Goal: Check status

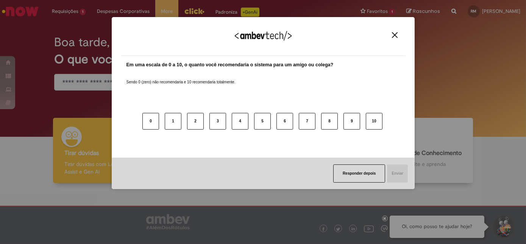
click at [394, 37] on button "Close" at bounding box center [394, 35] width 10 height 6
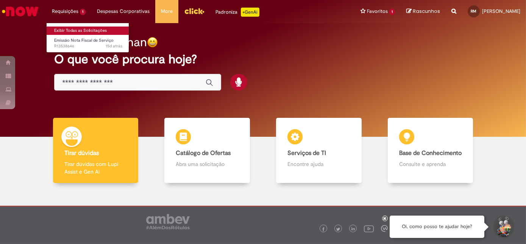
click at [64, 28] on link "Exibir Todas as Solicitações" at bounding box center [88, 30] width 83 height 8
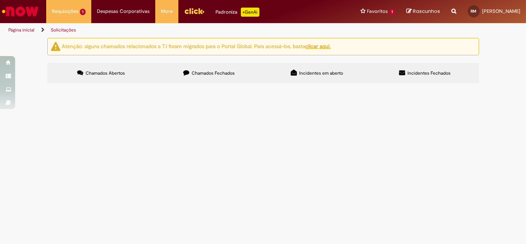
click at [0, 0] on span "Por favor incluir na nota fiscal e no email, o valor líquido que deve ser pago …" at bounding box center [0, 0] width 0 height 0
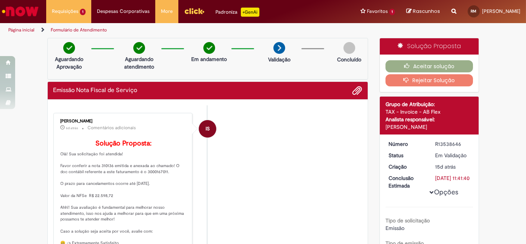
scroll to position [147, 0]
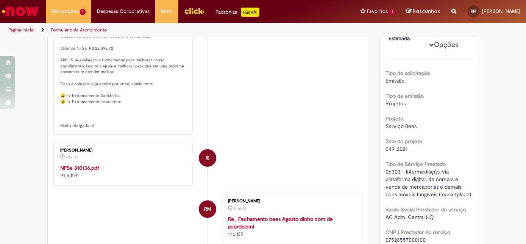
click at [73, 179] on div "NFSe 310136.pdf 91.5 KB" at bounding box center [124, 171] width 126 height 15
click at [76, 171] on strong "NFSe 310136.pdf" at bounding box center [80, 167] width 39 height 7
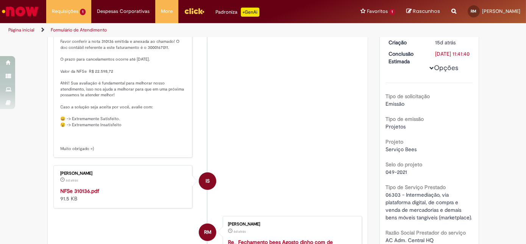
scroll to position [0, 0]
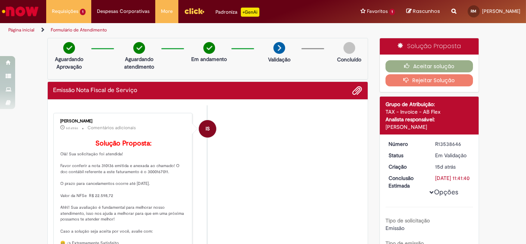
click at [307, 41] on div "Aguardando Aprovação Aguardando atendimento Em andamento Validação Concluído" at bounding box center [207, 59] width 321 height 42
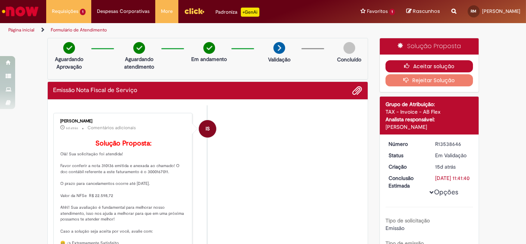
click at [412, 64] on button "Aceitar solução" at bounding box center [428, 66] width 87 height 12
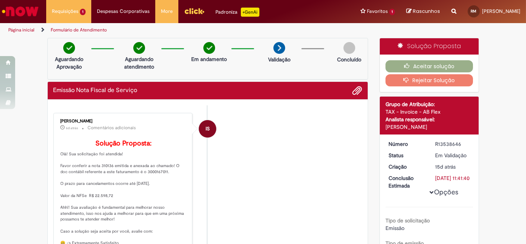
click at [409, 73] on div "Aceitar solução Rejeitar Solução" at bounding box center [429, 72] width 99 height 37
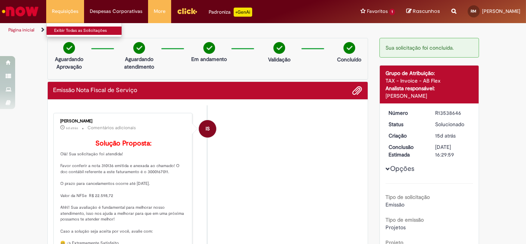
click at [76, 30] on link "Exibir Todas as Solicitações" at bounding box center [88, 30] width 83 height 8
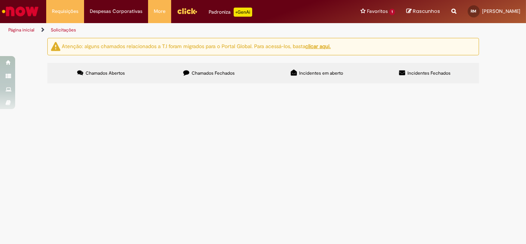
click at [235, 80] on label "Chamados Fechados" at bounding box center [209, 73] width 108 height 20
